Goal: Task Accomplishment & Management: Manage account settings

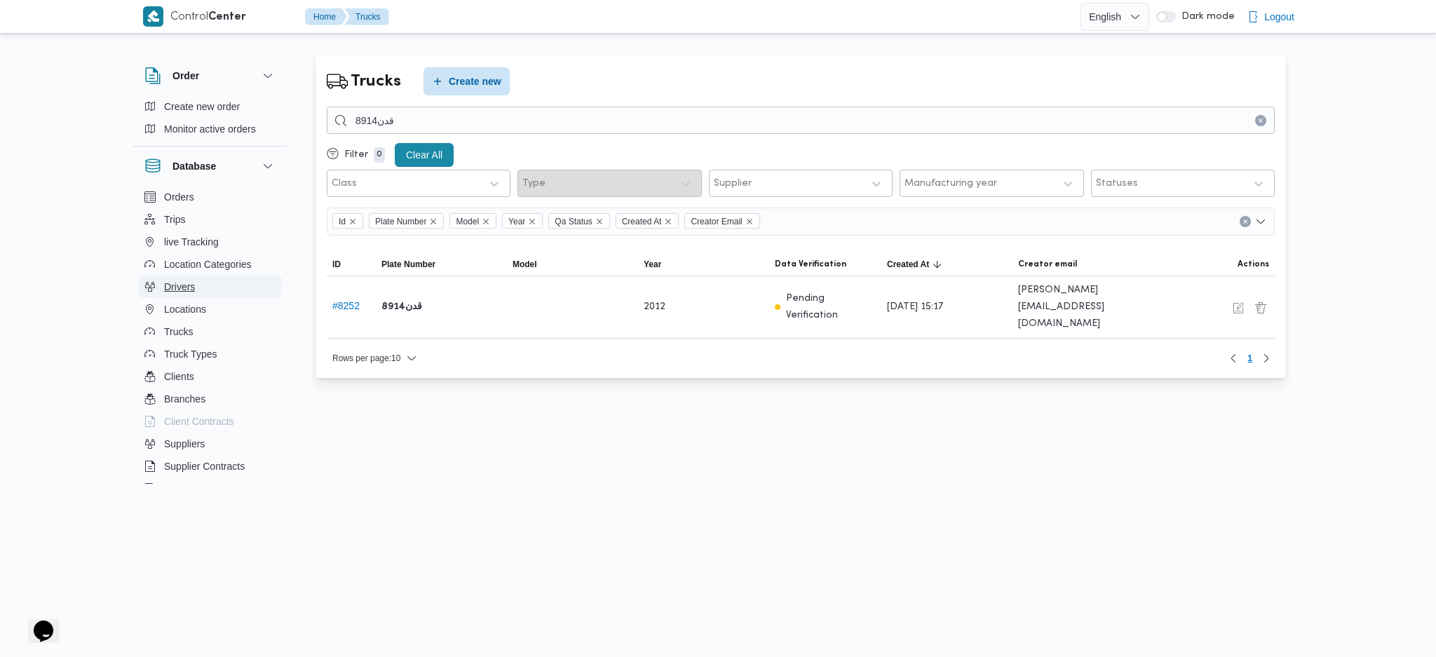
click at [182, 283] on span "Drivers" at bounding box center [179, 286] width 31 height 17
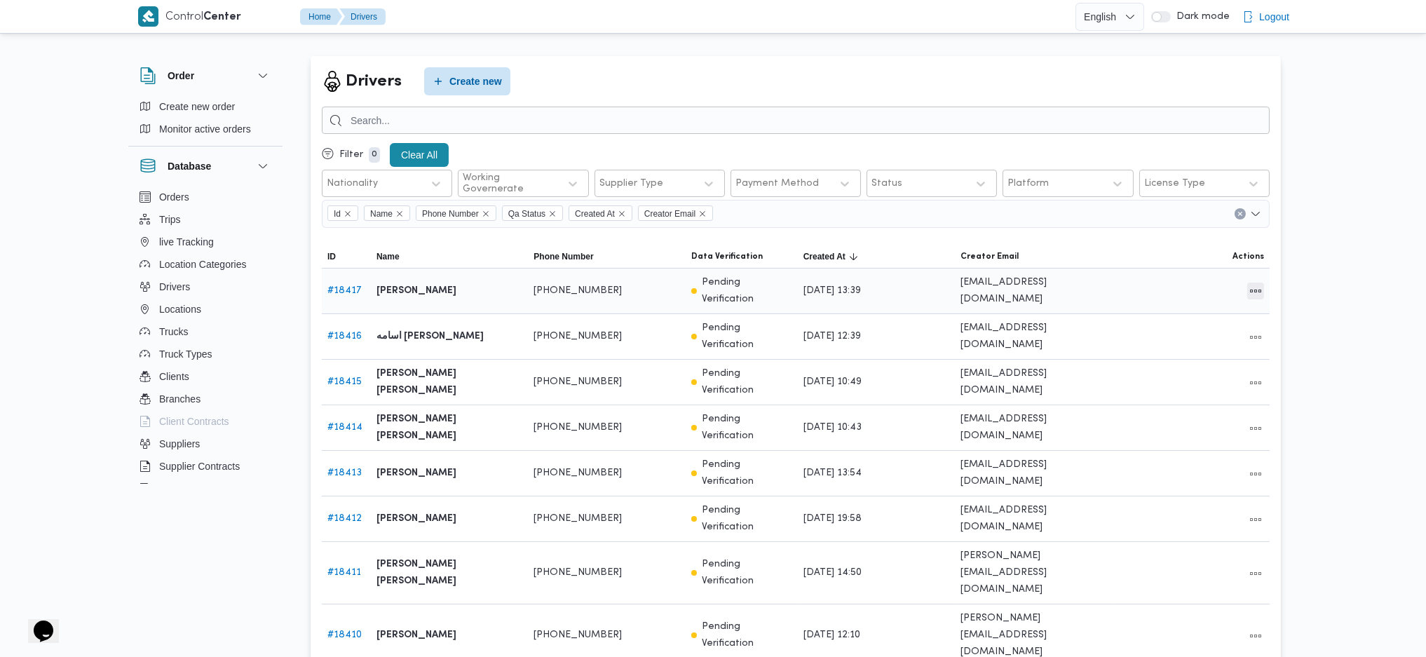
click at [1256, 285] on button "All actions" at bounding box center [1255, 290] width 17 height 17
click at [1196, 292] on button "Edit" at bounding box center [1202, 285] width 79 height 28
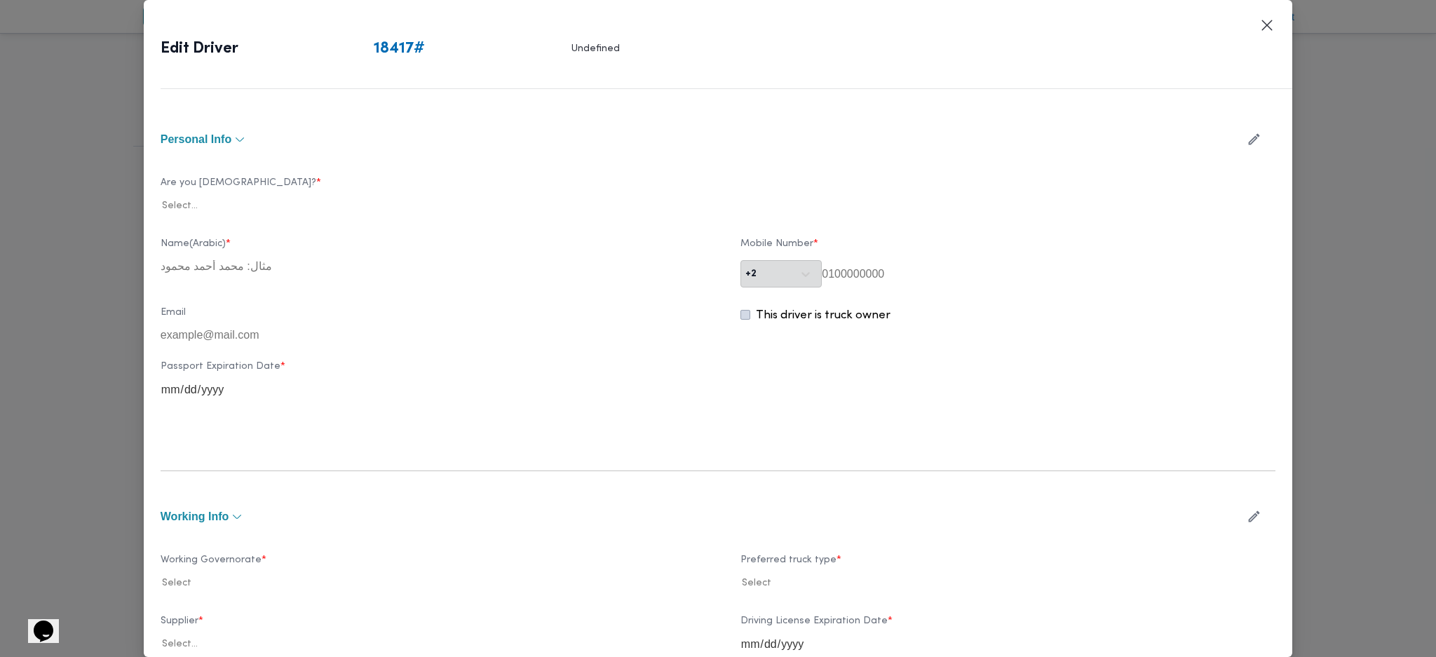
type input "[PERSON_NAME]"
type input "01016374351"
type input "[DATE]"
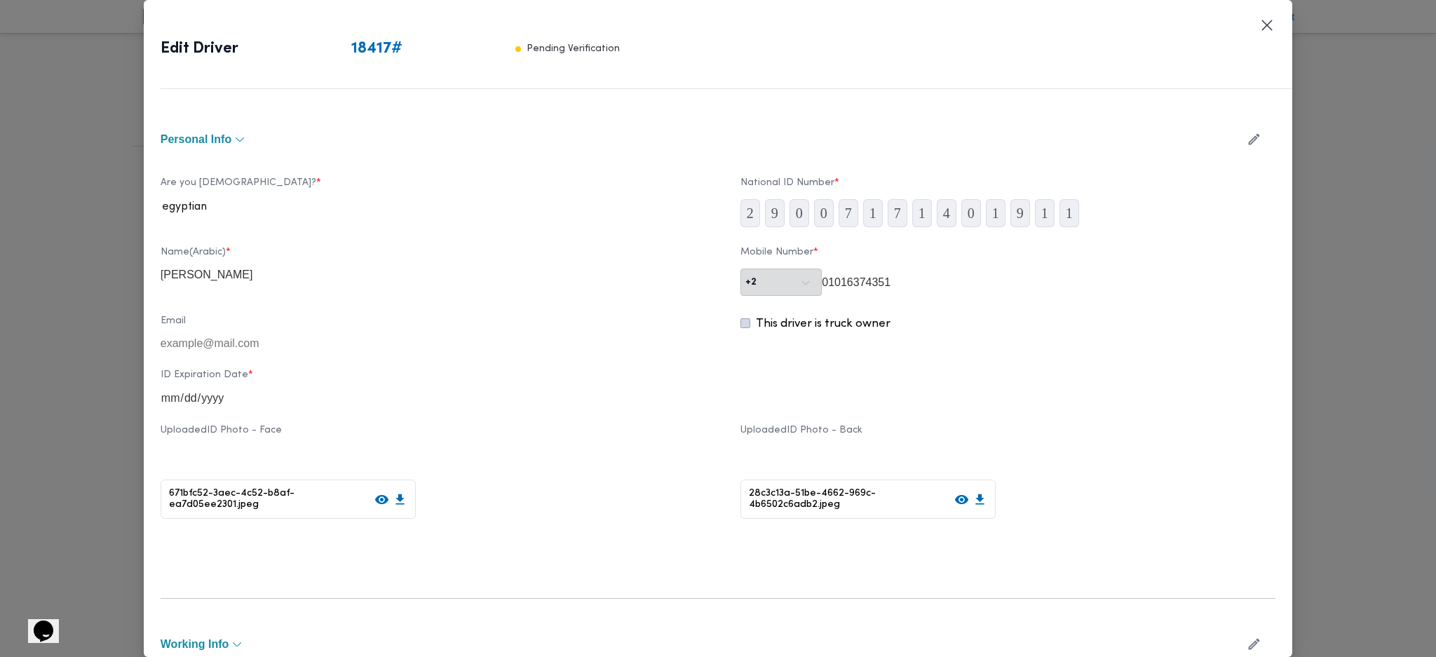
click at [1248, 134] on icon "button" at bounding box center [1253, 139] width 11 height 11
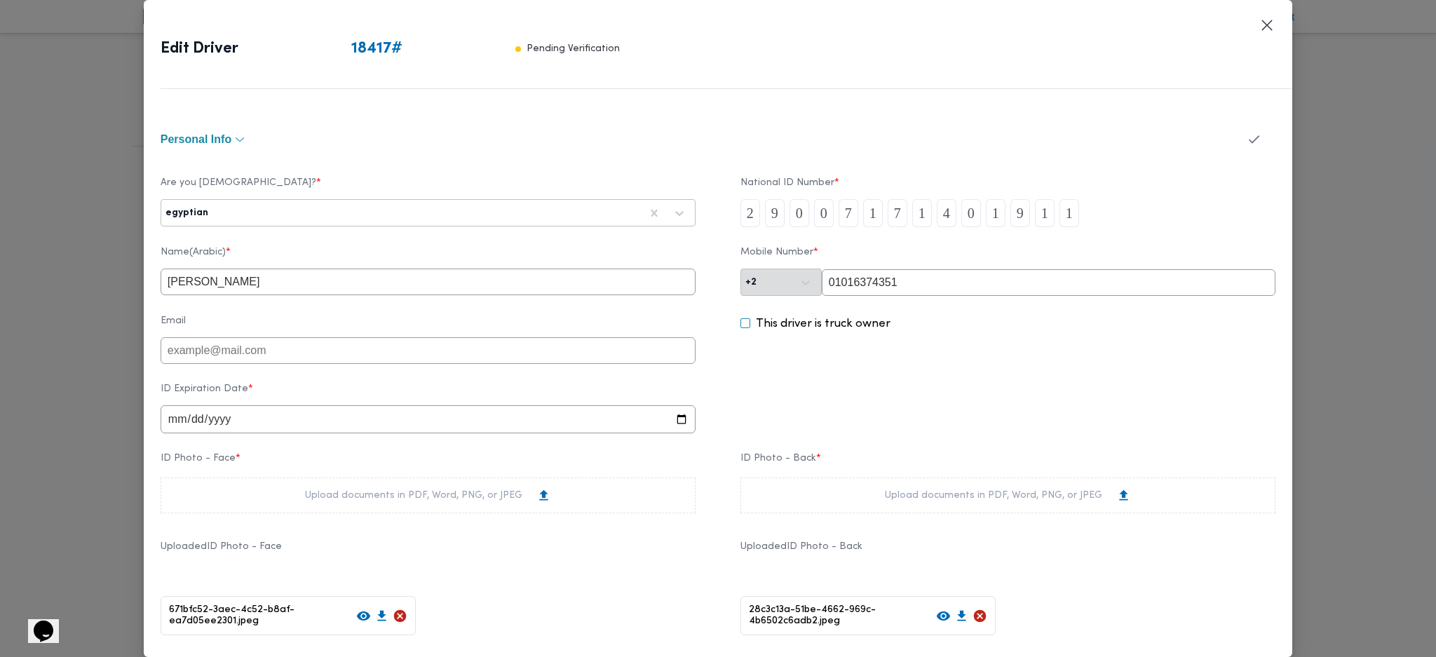
click at [170, 283] on input "محمد السيد ابراهيم سيد" at bounding box center [428, 281] width 535 height 27
click at [182, 285] on input "محمد السيد ابراهيم سيد" at bounding box center [428, 281] width 535 height 27
type input "[PERSON_NAME]"
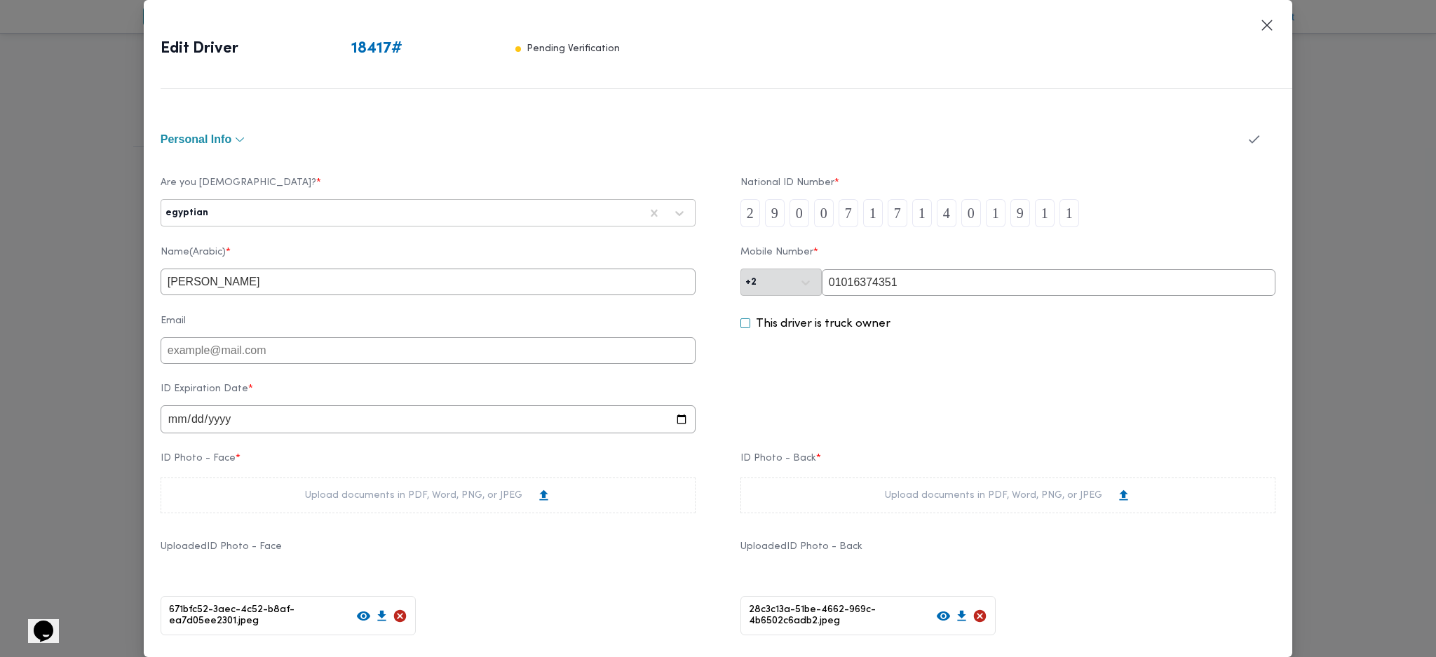
click at [1238, 128] on button "button" at bounding box center [1253, 138] width 37 height 27
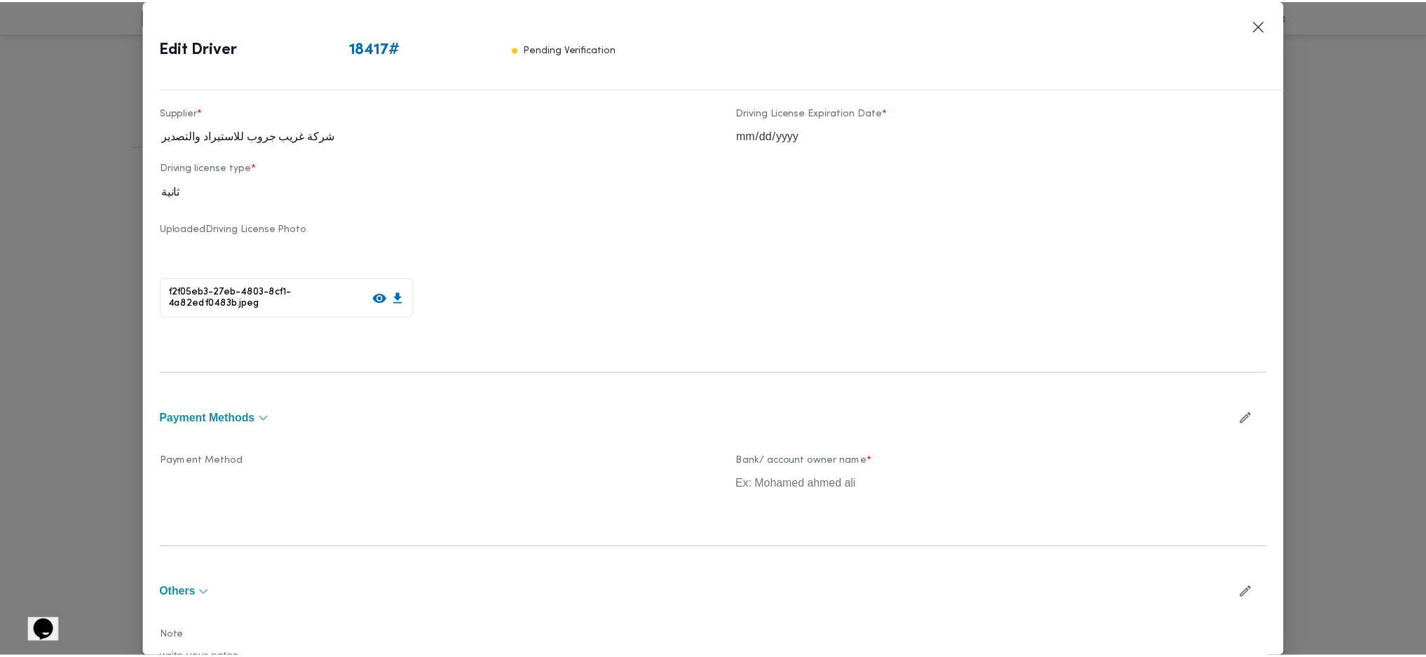
scroll to position [702, 0]
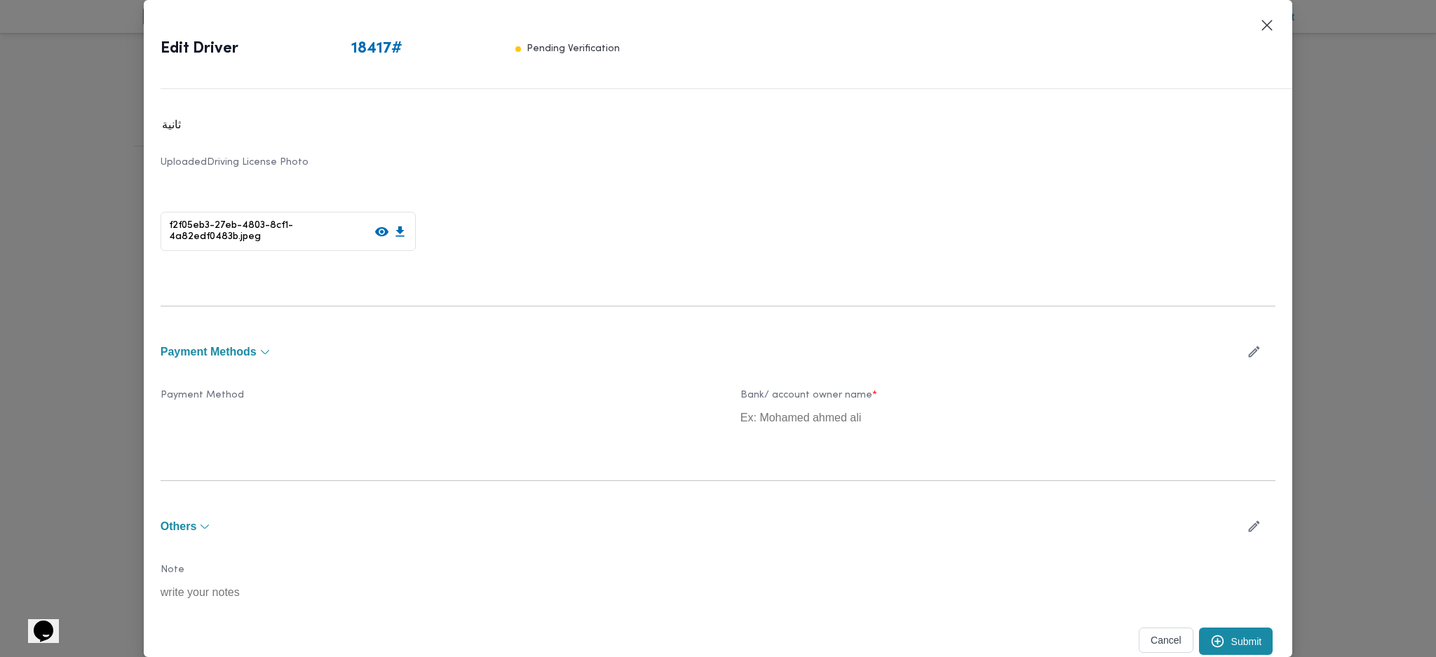
click at [1213, 644] on button "Submit" at bounding box center [1236, 640] width 74 height 27
